Goal: Find specific page/section: Locate a particular part of the current website

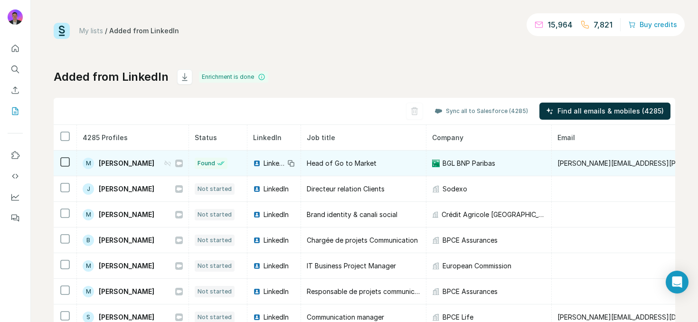
click at [125, 161] on span "Mélanie Vitulano" at bounding box center [127, 163] width 56 height 9
